Goal: Task Accomplishment & Management: Complete application form

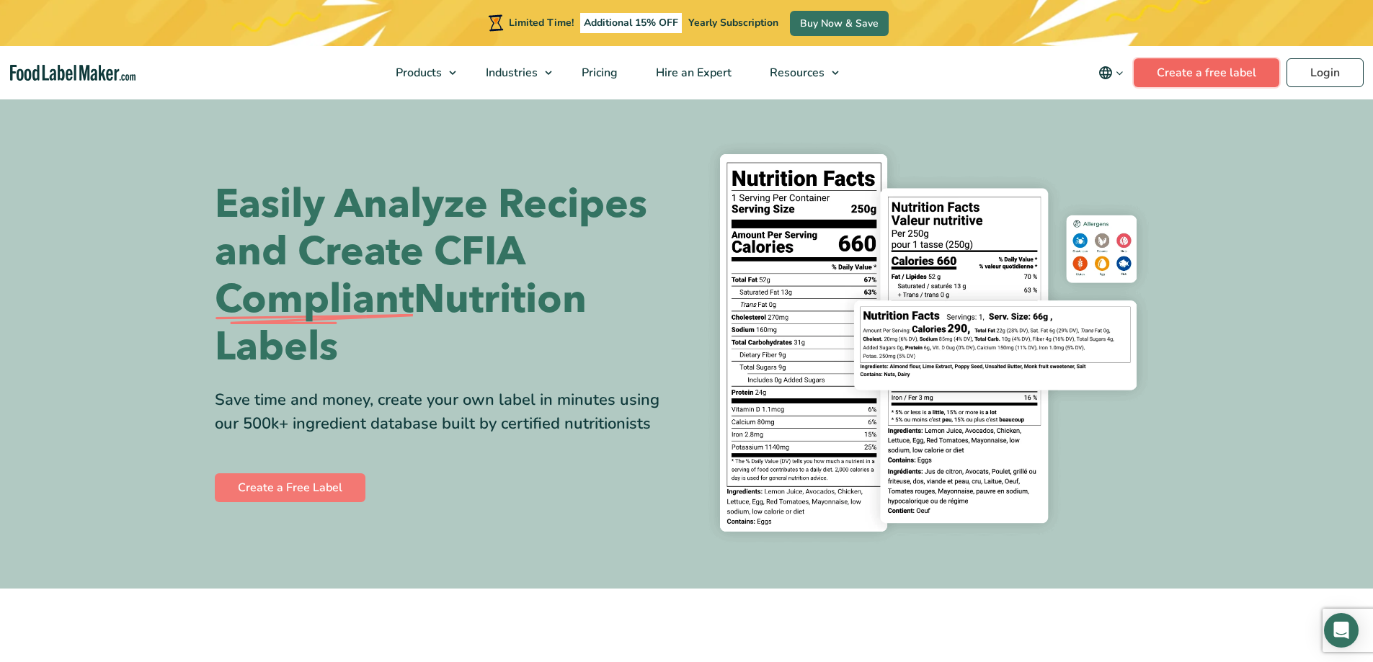
click at [1154, 76] on link "Create a free label" at bounding box center [1207, 72] width 146 height 29
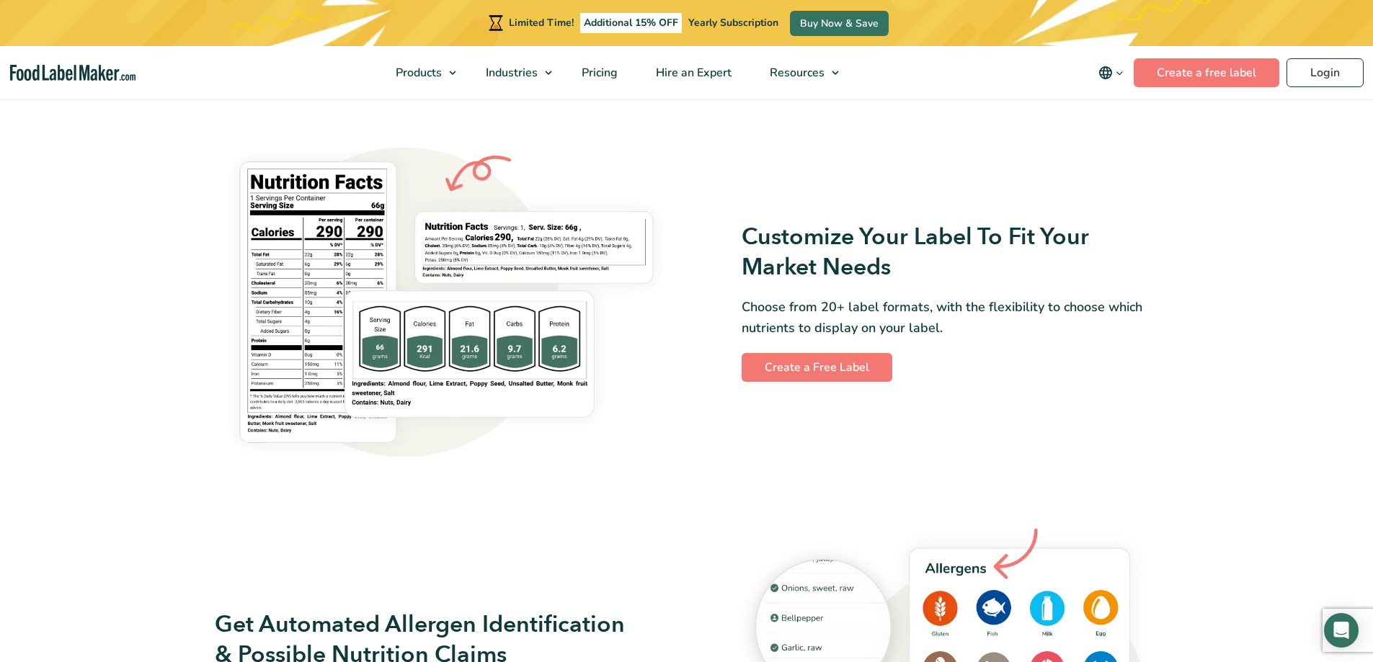
scroll to position [1441, 0]
